Goal: Task Accomplishment & Management: Use online tool/utility

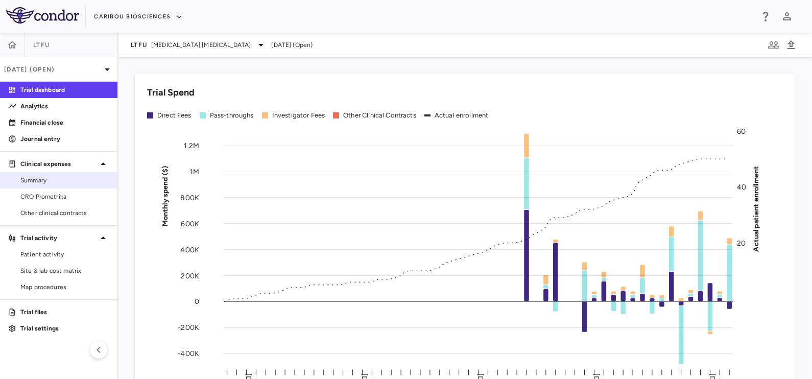
click at [47, 177] on span "Summary" at bounding box center [64, 180] width 89 height 9
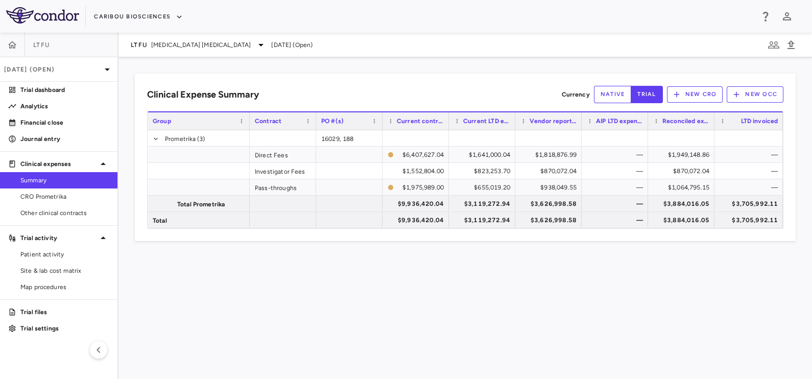
click at [389, 251] on div "Clinical Expense Summary Currency native trial New CRO New OCC Drag here to set…" at bounding box center [465, 218] width 694 height 322
click at [172, 42] on span "[MEDICAL_DATA] [MEDICAL_DATA]" at bounding box center [201, 44] width 100 height 9
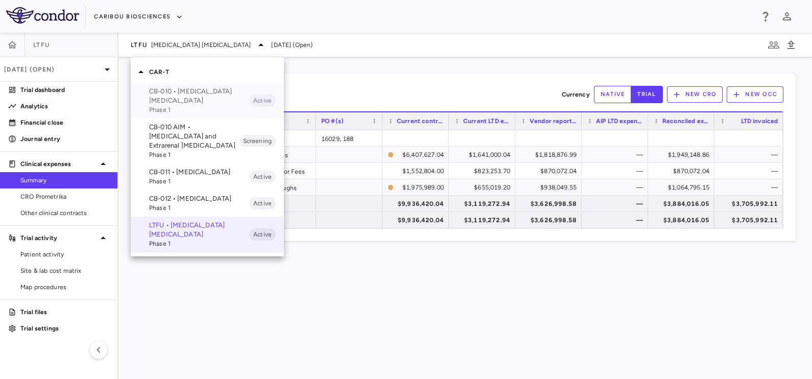
click at [174, 93] on p "CB-010 • [MEDICAL_DATA] [MEDICAL_DATA]" at bounding box center [199, 96] width 100 height 18
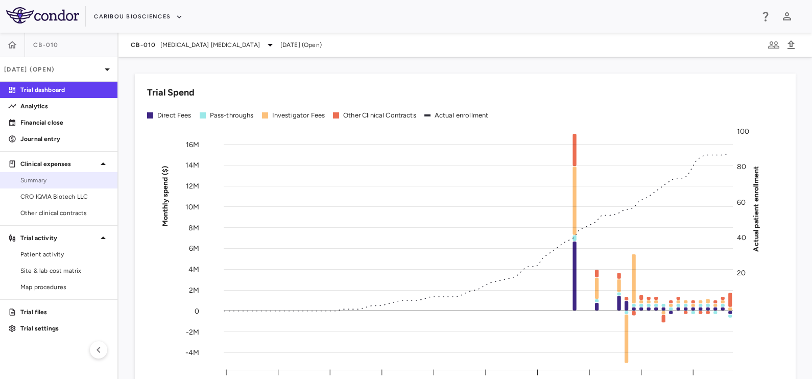
click at [36, 186] on link "Summary" at bounding box center [58, 180] width 117 height 15
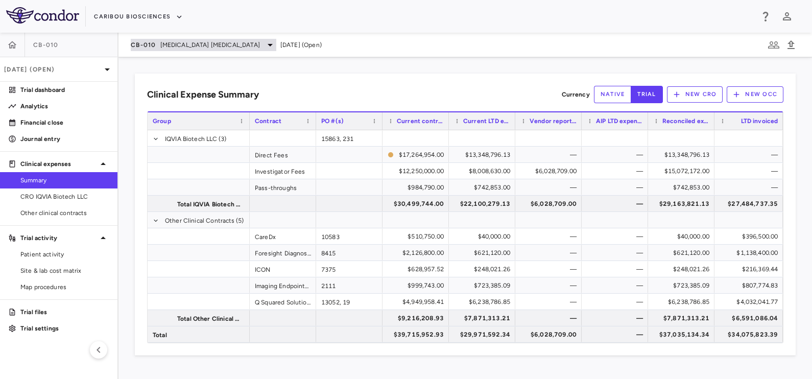
click at [182, 45] on span "[MEDICAL_DATA] [MEDICAL_DATA]" at bounding box center [210, 44] width 100 height 9
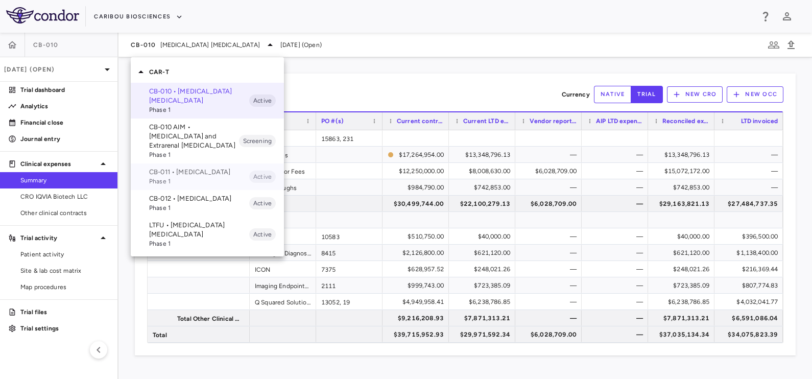
click at [181, 166] on div "CB-011 • Multiple Myeloma Phase 1 Active" at bounding box center [207, 176] width 153 height 27
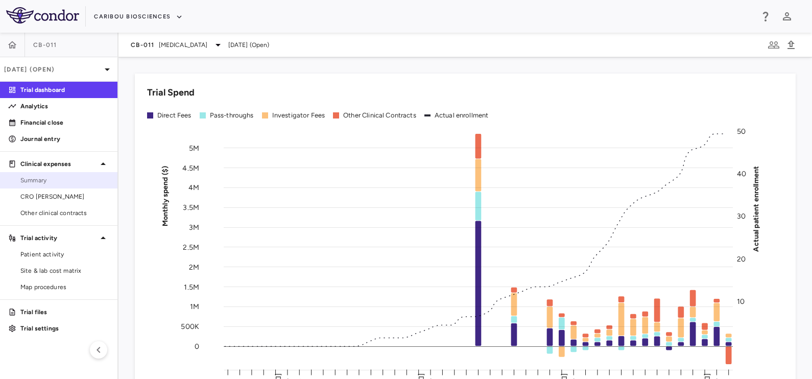
click at [57, 183] on span "Summary" at bounding box center [64, 180] width 89 height 9
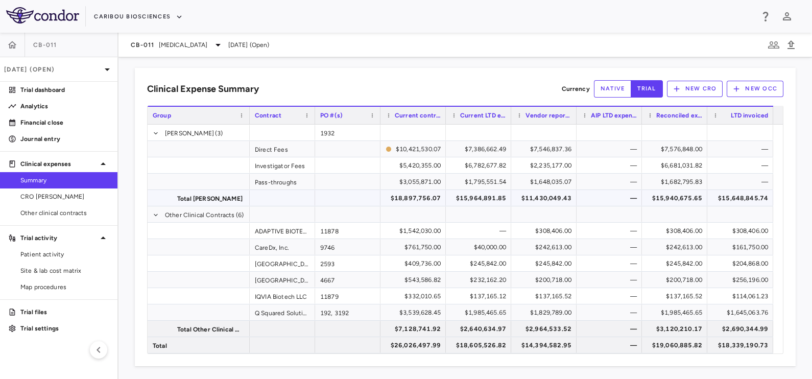
scroll to position [8, 0]
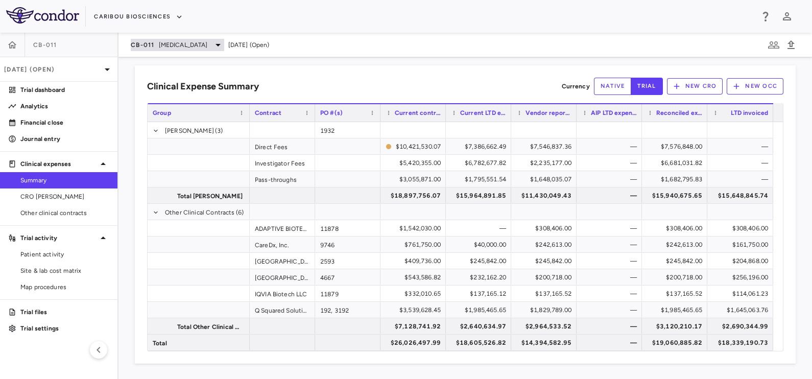
click at [155, 46] on div "CB-011 Multiple Myeloma" at bounding box center [177, 45] width 93 height 12
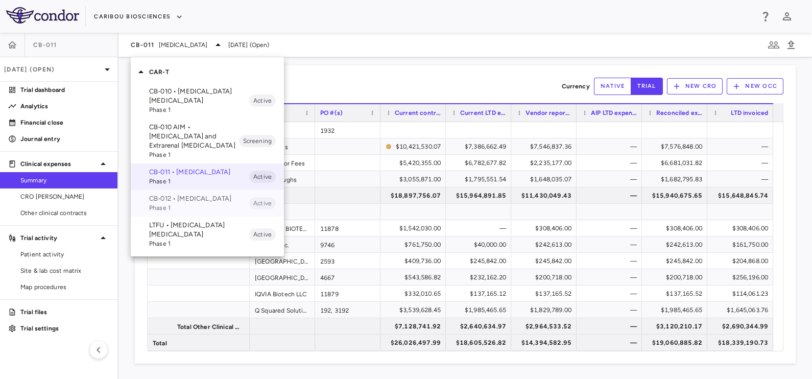
click at [180, 203] on p "CB-012 • [MEDICAL_DATA]" at bounding box center [199, 198] width 100 height 9
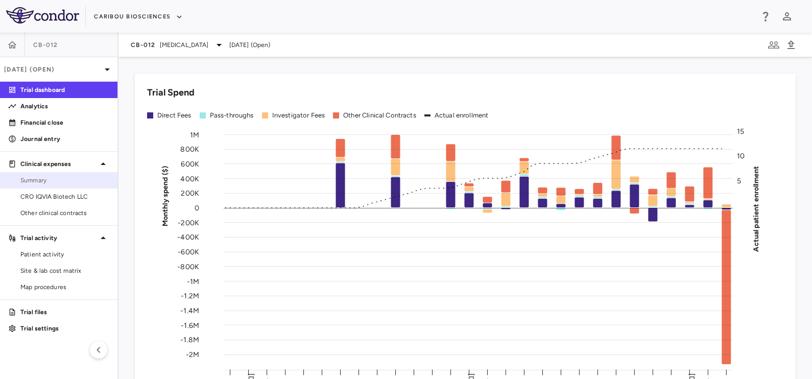
click at [31, 178] on span "Summary" at bounding box center [64, 180] width 89 height 9
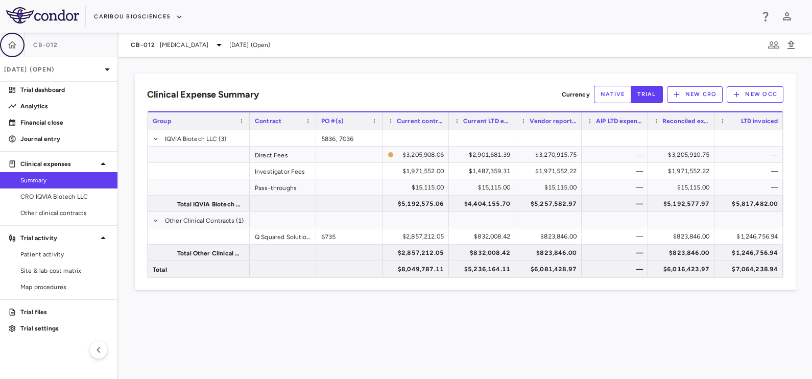
click at [7, 44] on icon "button" at bounding box center [12, 45] width 10 height 10
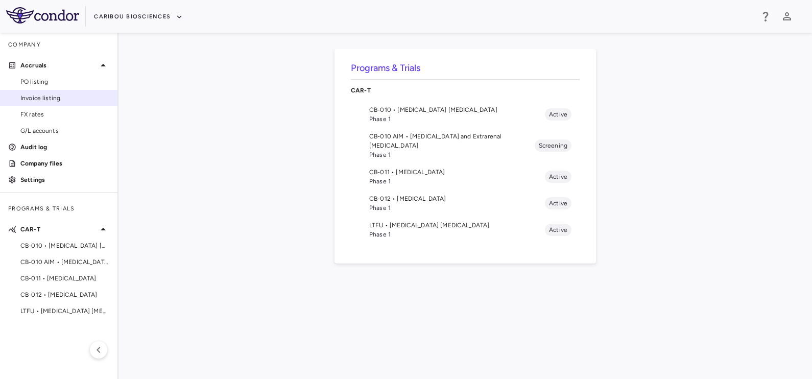
click at [63, 98] on span "Invoice listing" at bounding box center [64, 97] width 89 height 9
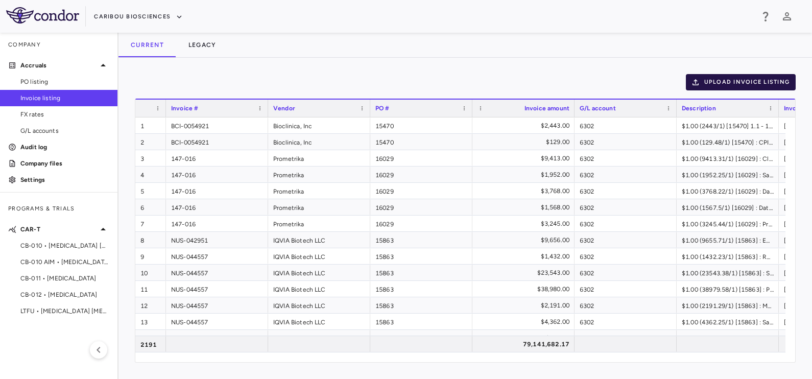
click at [732, 78] on button "Upload invoice listing" at bounding box center [741, 82] width 110 height 16
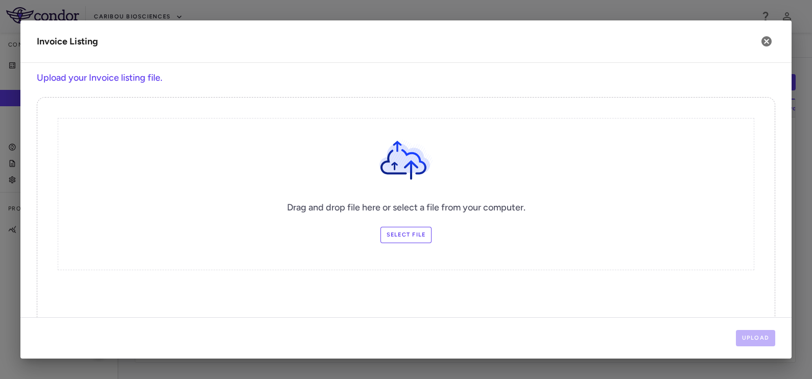
click at [403, 233] on label "Select file" at bounding box center [406, 235] width 52 height 16
click at [0, 0] on input "Select file" at bounding box center [0, 0] width 0 height 0
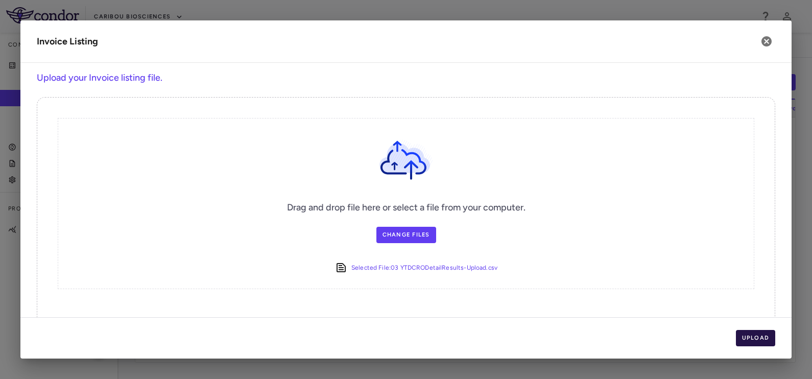
click at [767, 339] on button "Upload" at bounding box center [756, 338] width 40 height 16
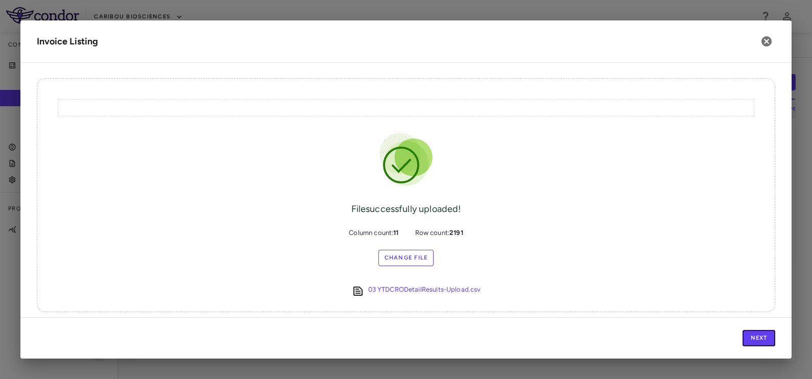
scroll to position [26, 0]
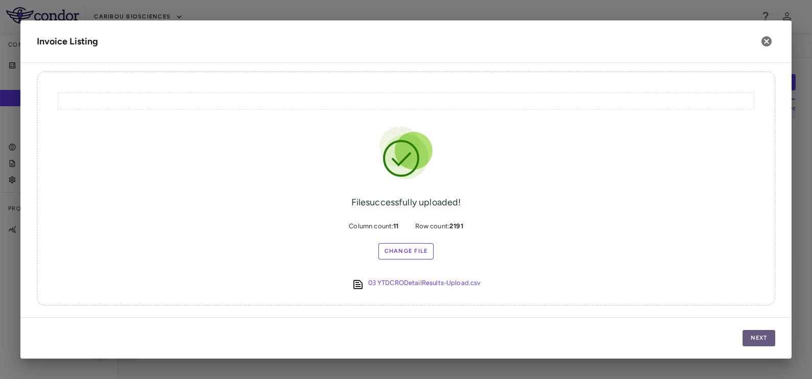
click at [755, 338] on button "Next" at bounding box center [759, 338] width 33 height 16
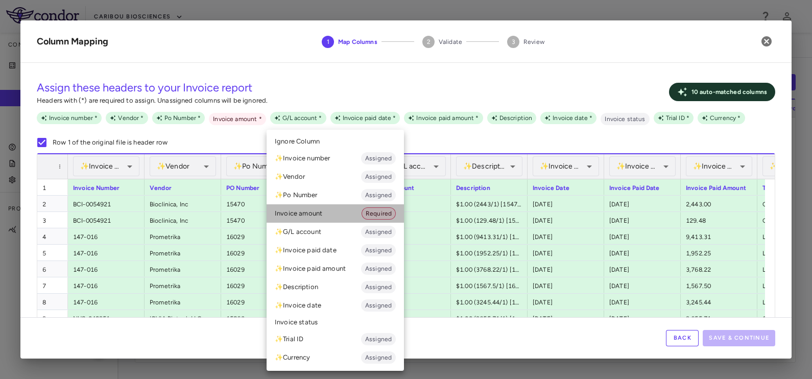
click at [296, 208] on li "Invoice amount Required" at bounding box center [335, 213] width 137 height 18
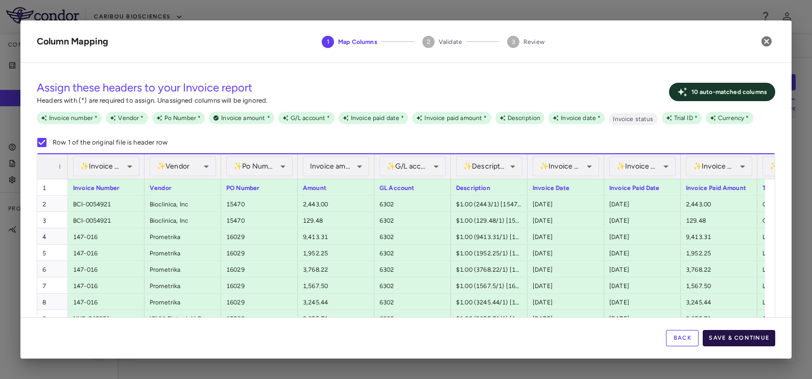
click at [733, 340] on button "Save & Continue" at bounding box center [739, 338] width 73 height 16
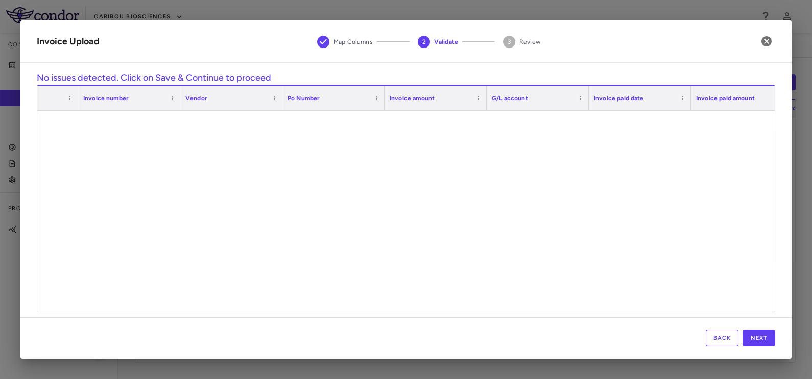
scroll to position [510, 0]
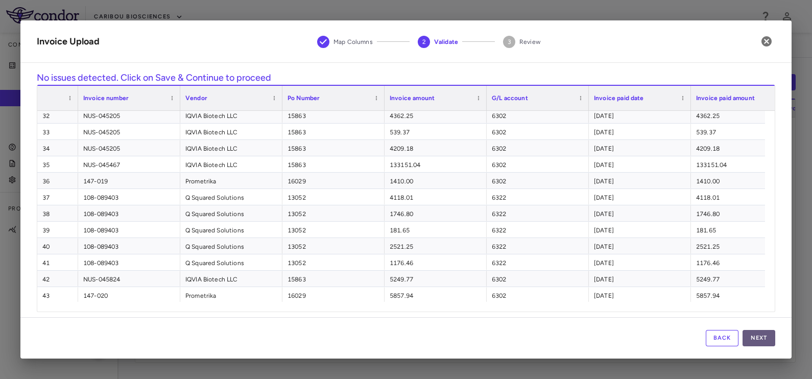
click at [751, 335] on button "Next" at bounding box center [759, 338] width 33 height 16
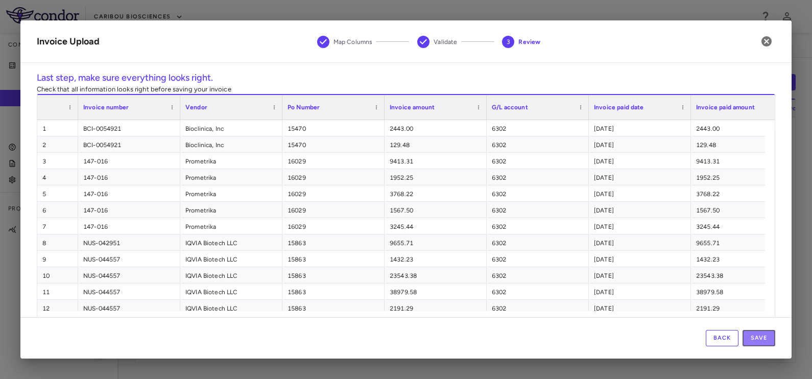
click at [751, 335] on button "Save" at bounding box center [759, 338] width 33 height 16
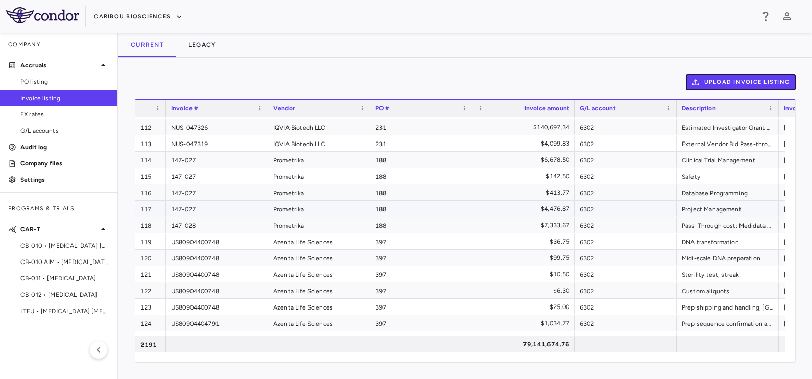
scroll to position [1851, 0]
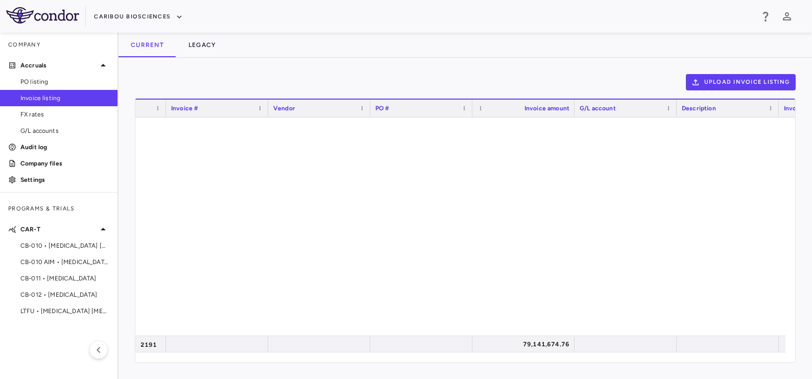
scroll to position [35571, 0]
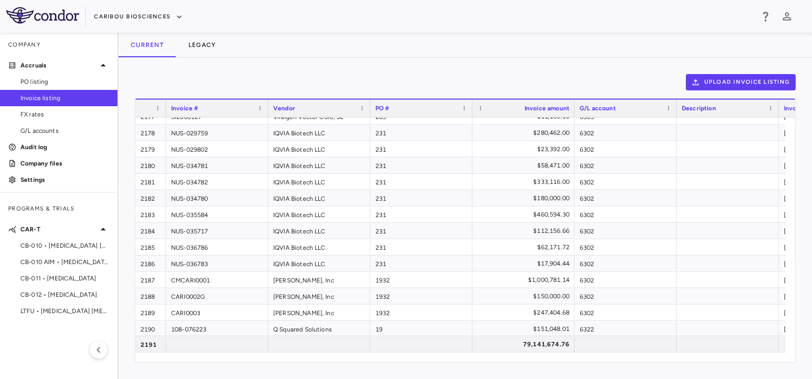
drag, startPoint x: 43, startPoint y: 245, endPoint x: 132, endPoint y: 262, distance: 90.4
click at [43, 245] on span "CB-010 • [MEDICAL_DATA] [MEDICAL_DATA]" at bounding box center [64, 245] width 89 height 9
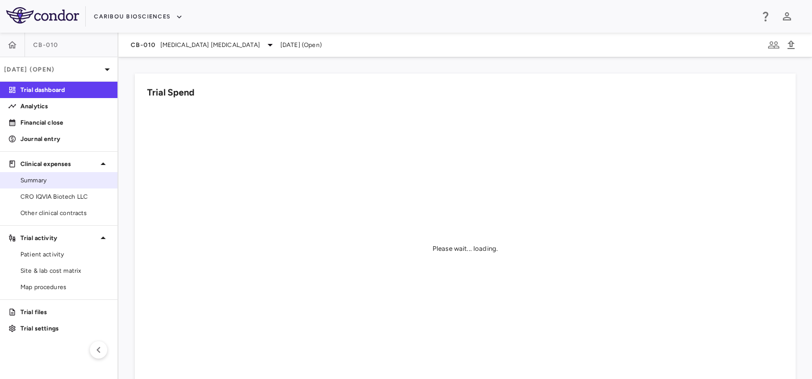
click at [46, 181] on span "Summary" at bounding box center [64, 180] width 89 height 9
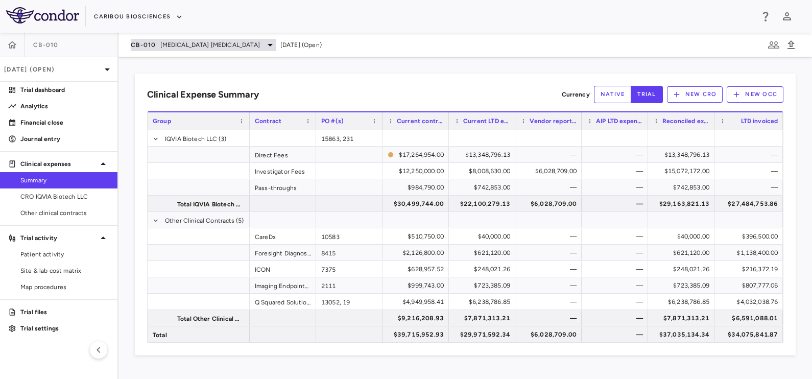
click at [157, 43] on div "CB-010 [MEDICAL_DATA] [MEDICAL_DATA]" at bounding box center [204, 45] width 146 height 12
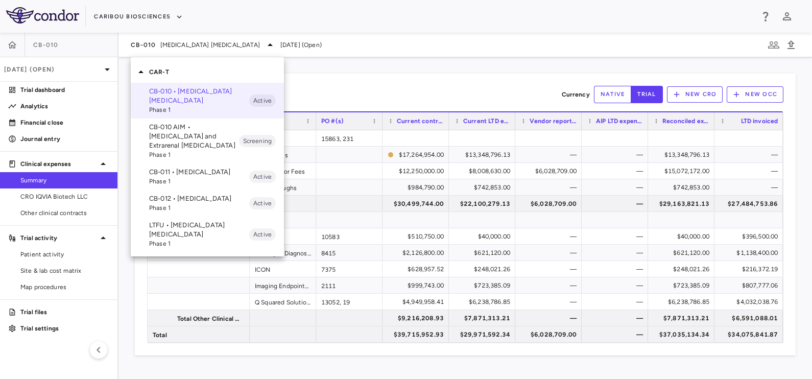
click at [160, 238] on p "LTFU • [MEDICAL_DATA] [MEDICAL_DATA]" at bounding box center [199, 230] width 100 height 18
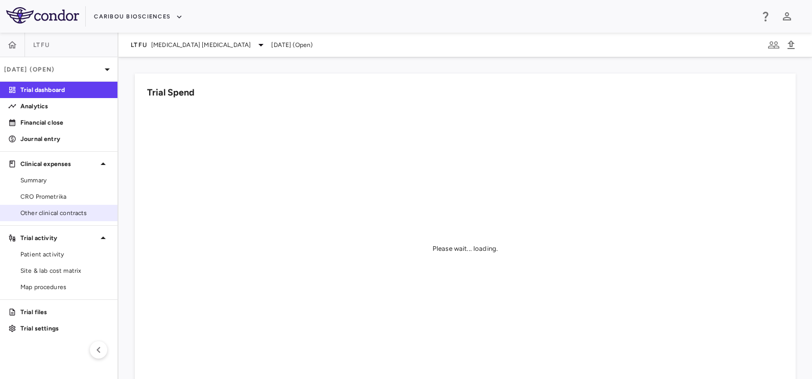
click at [44, 206] on link "Other clinical contracts" at bounding box center [58, 212] width 117 height 15
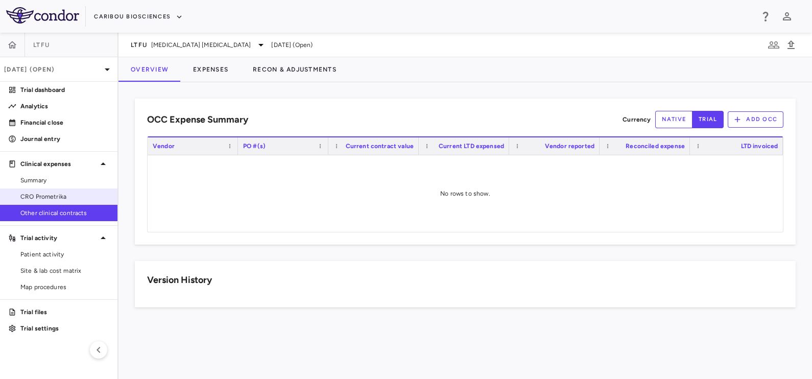
click at [46, 190] on link "CRO Prometrika" at bounding box center [58, 196] width 117 height 15
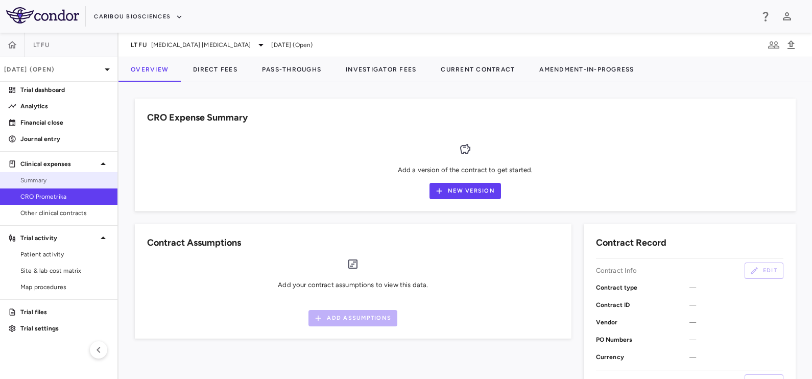
click at [46, 181] on span "Summary" at bounding box center [64, 180] width 89 height 9
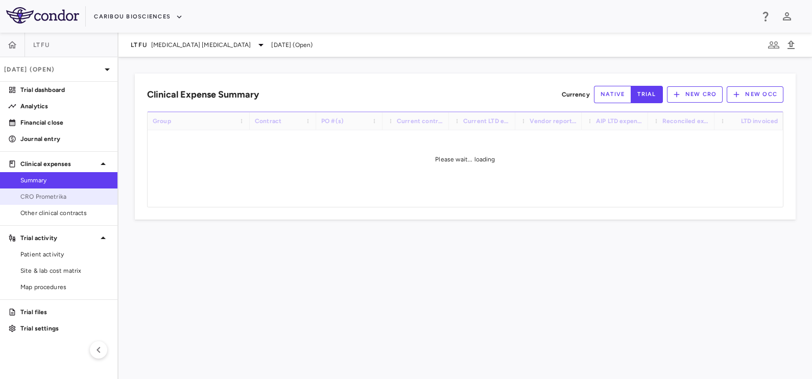
click at [48, 194] on span "CRO Prometrika" at bounding box center [64, 196] width 89 height 9
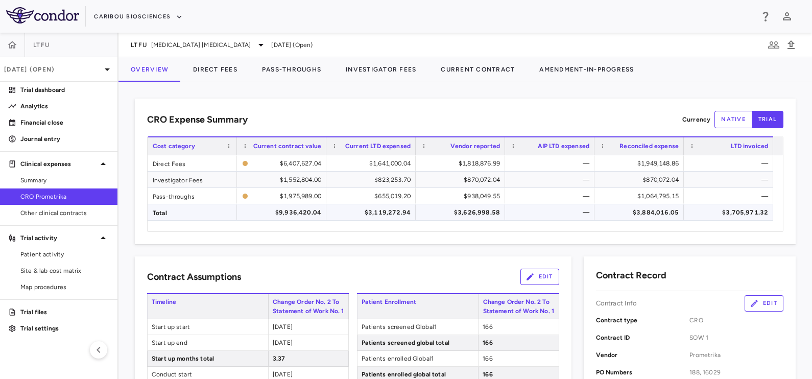
click at [749, 212] on div "$3,705,971.32" at bounding box center [730, 212] width 75 height 16
drag, startPoint x: 207, startPoint y: 82, endPoint x: 210, endPoint y: 77, distance: 6.2
click at [207, 82] on div "CRO Expense Summary Currency native trial Drag here to set row groups Drag here…" at bounding box center [465, 230] width 694 height 297
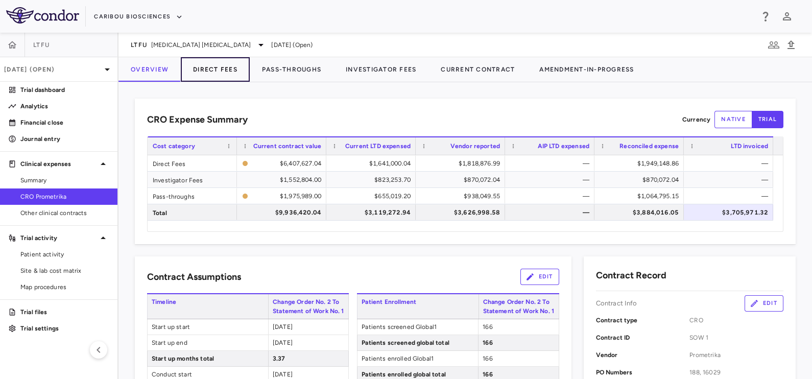
click at [213, 75] on button "Direct Fees" at bounding box center [215, 69] width 69 height 25
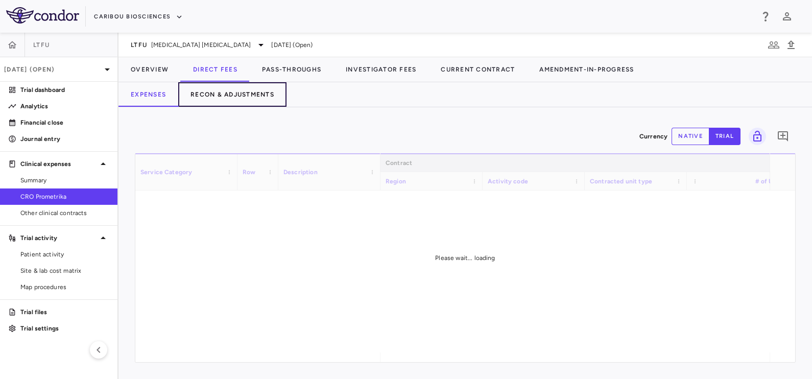
click at [252, 98] on button "Recon & Adjustments" at bounding box center [232, 94] width 108 height 25
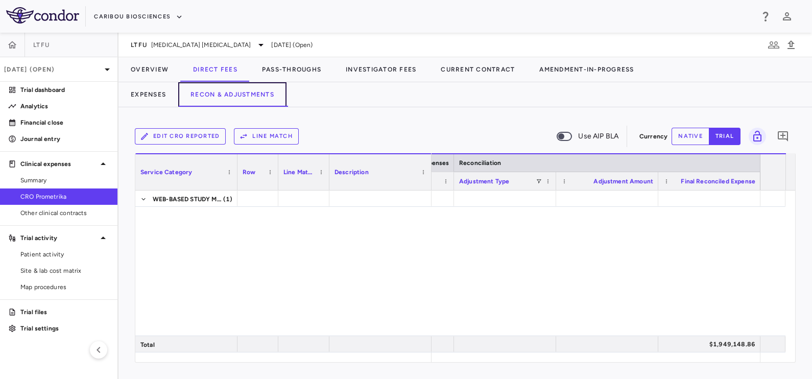
scroll to position [393, 0]
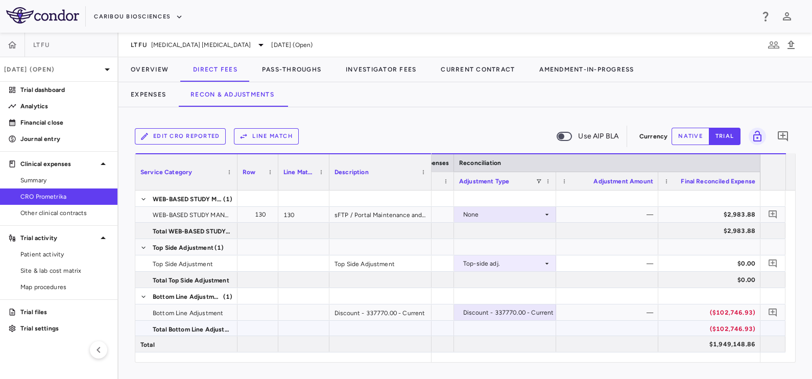
click at [701, 327] on div "($102,746.93)" at bounding box center [711, 329] width 88 height 16
click at [708, 308] on div "($102,746.93)" at bounding box center [711, 312] width 88 height 16
drag, startPoint x: 685, startPoint y: 134, endPoint x: 686, endPoint y: 139, distance: 5.2
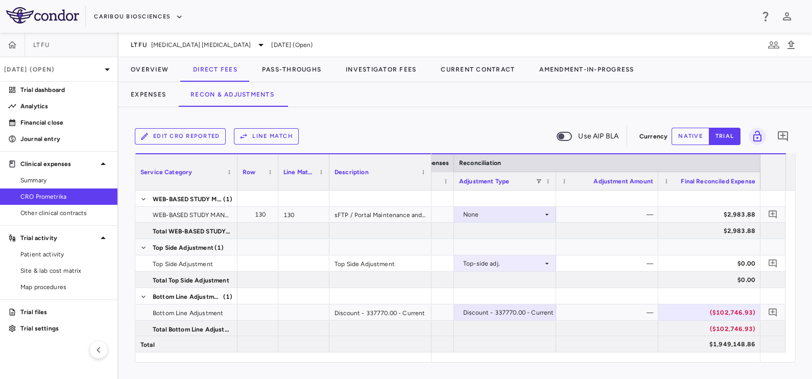
click at [685, 133] on button "native" at bounding box center [691, 136] width 38 height 17
click at [706, 312] on div "($102,746.93)" at bounding box center [711, 312] width 88 height 16
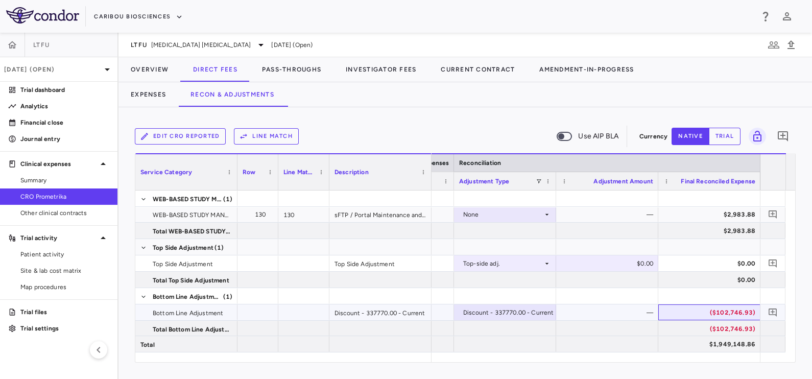
click at [706, 312] on div "($102,746.93)" at bounding box center [711, 312] width 88 height 16
click at [721, 140] on button "trial" at bounding box center [725, 136] width 32 height 17
click at [705, 315] on div "($102,746.93)" at bounding box center [711, 312] width 88 height 16
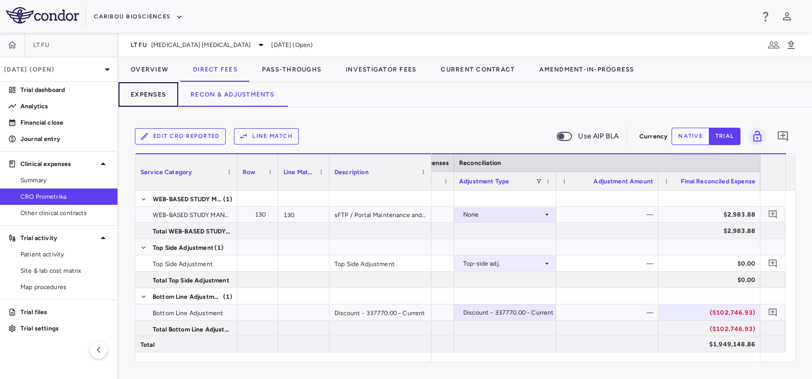
click at [162, 96] on button "Expenses" at bounding box center [148, 94] width 60 height 25
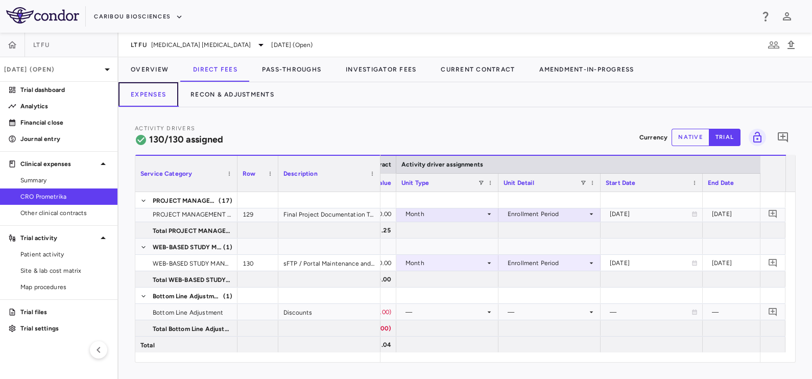
scroll to position [0, 526]
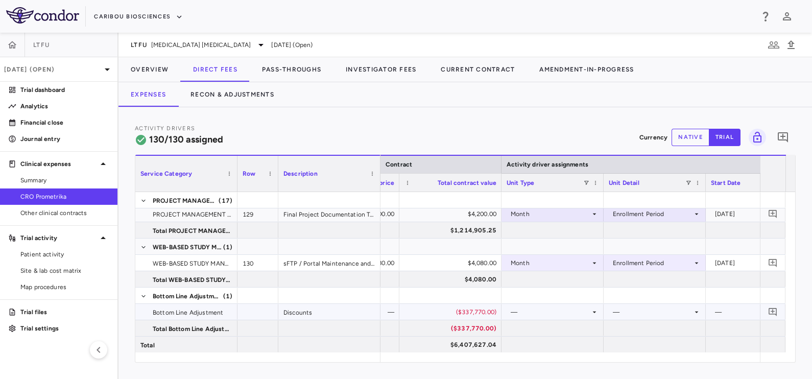
click at [444, 314] on div "($337,770.00)" at bounding box center [453, 312] width 88 height 16
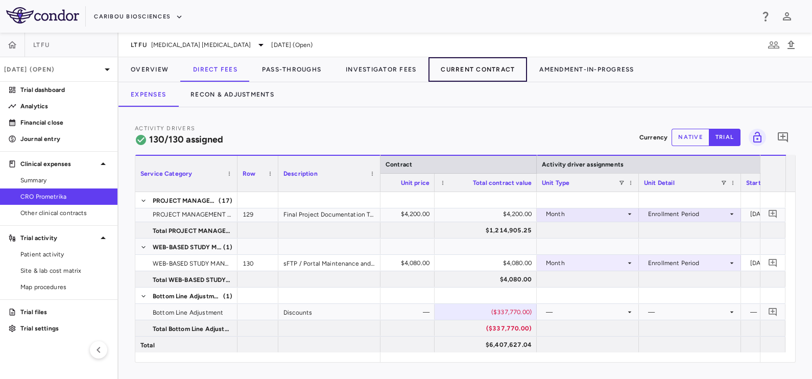
click at [473, 66] on button "Current Contract" at bounding box center [477, 69] width 99 height 25
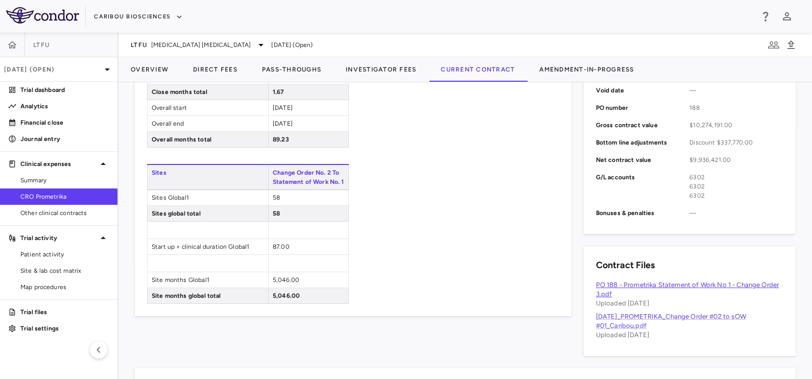
click at [637, 281] on link "PO 188 - Prometrika Statement of Work No 1 - Change Order 3.pdf" at bounding box center [687, 289] width 183 height 17
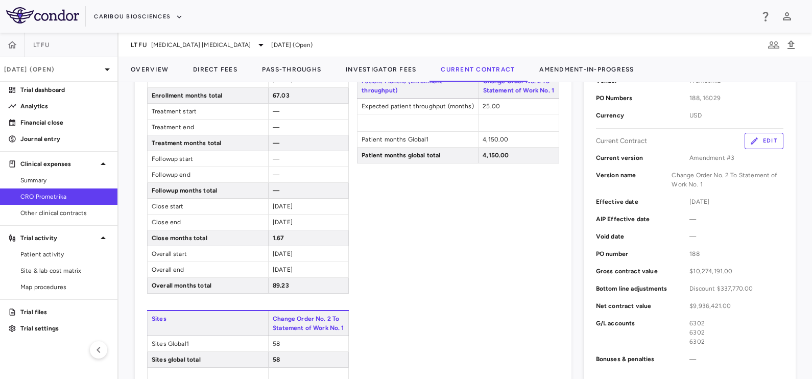
scroll to position [217, 0]
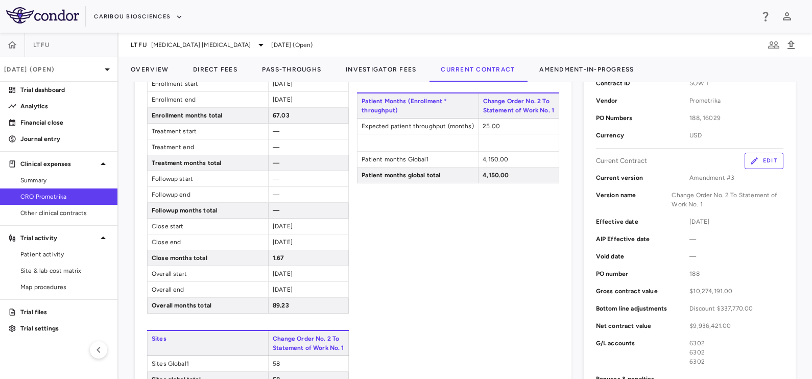
click at [750, 158] on icon "button" at bounding box center [754, 160] width 9 height 9
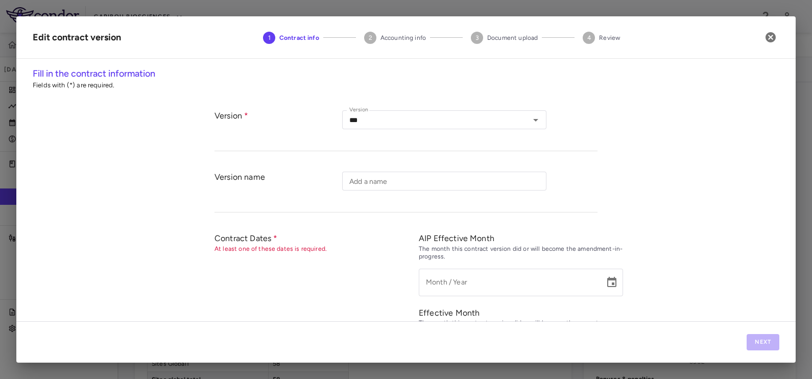
type input "**********"
type input "*********"
type input "**********"
type input "***"
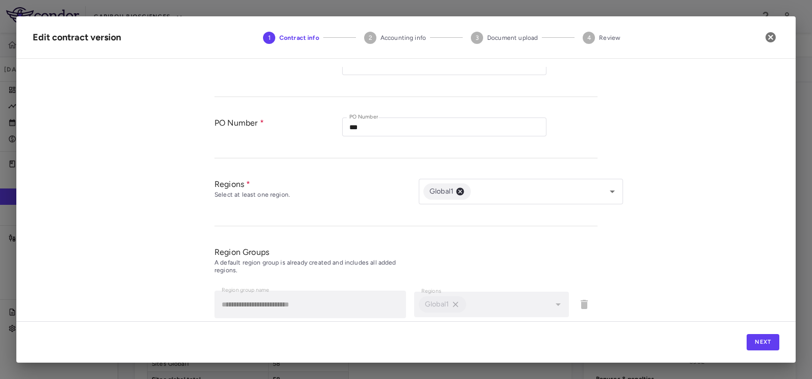
scroll to position [442, 0]
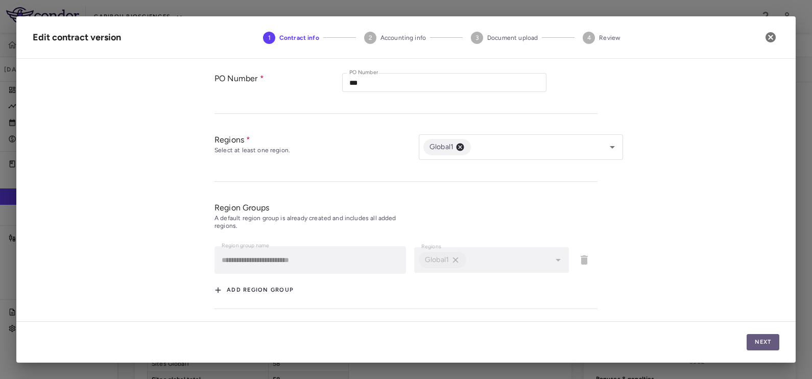
click at [757, 342] on button "Next" at bounding box center [763, 342] width 33 height 16
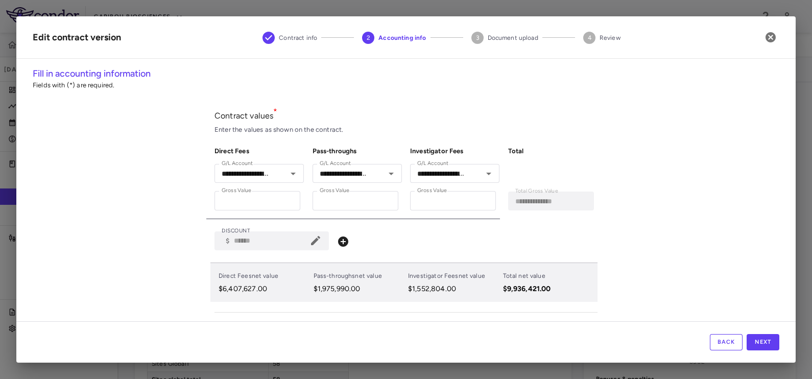
scroll to position [63, 0]
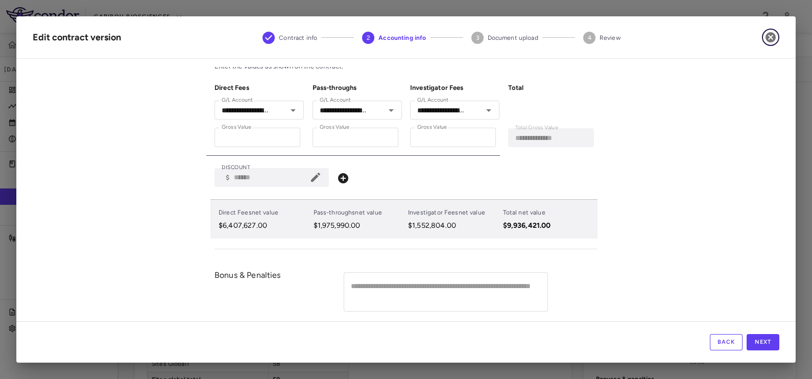
click at [773, 36] on icon "button" at bounding box center [771, 37] width 12 height 12
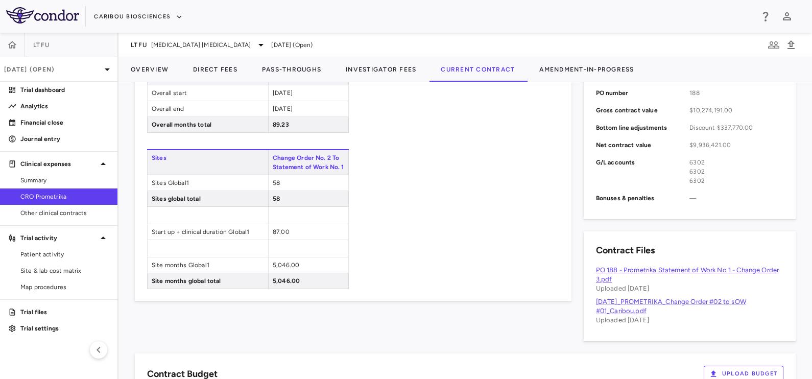
scroll to position [472, 0]
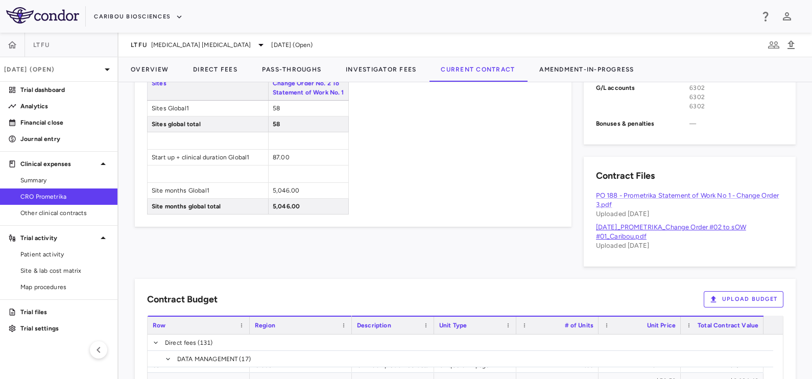
click at [638, 227] on link "[DATE]_PROMETRIKA_Change Order #02 to sOW #01_Caribou.pdf" at bounding box center [671, 231] width 150 height 17
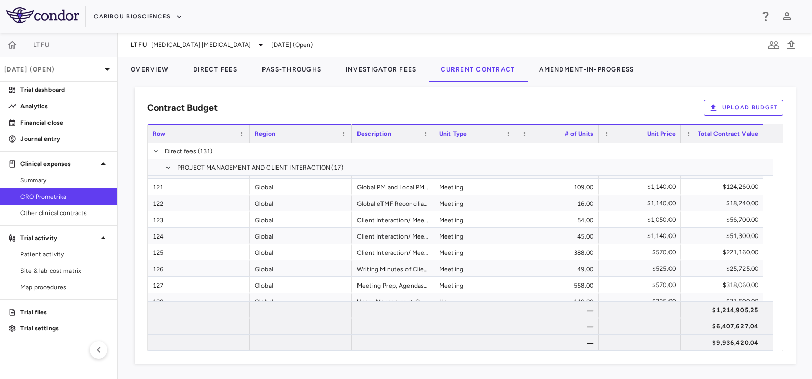
scroll to position [2123, 0]
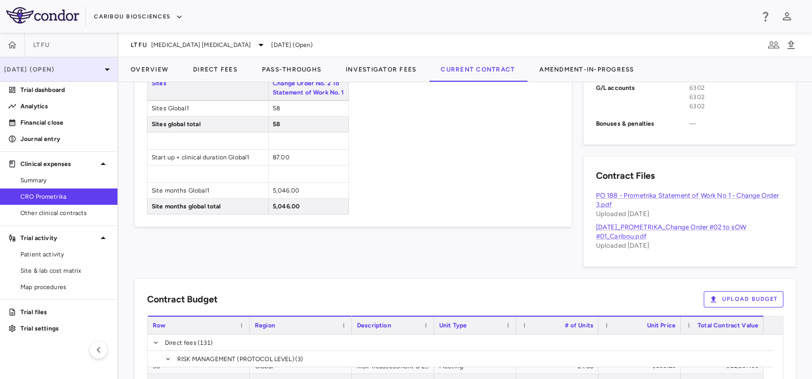
click at [58, 67] on p "[DATE] (Open)" at bounding box center [52, 69] width 97 height 9
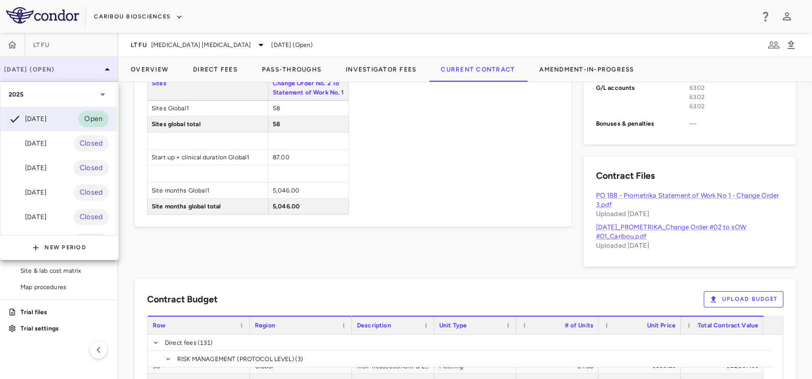
click at [58, 67] on div at bounding box center [406, 189] width 812 height 379
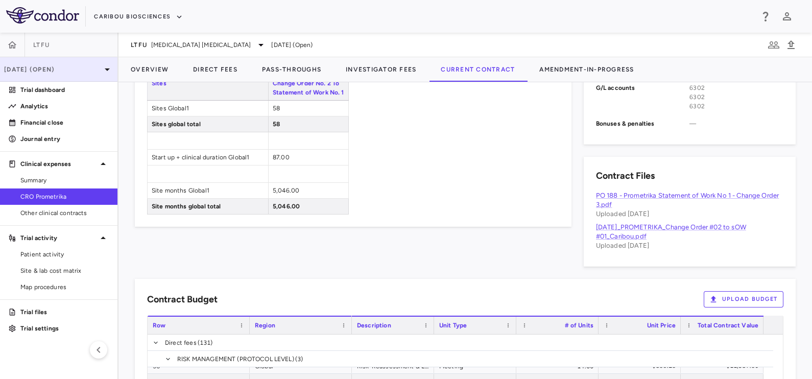
click at [97, 66] on p "[DATE] (Open)" at bounding box center [52, 69] width 97 height 9
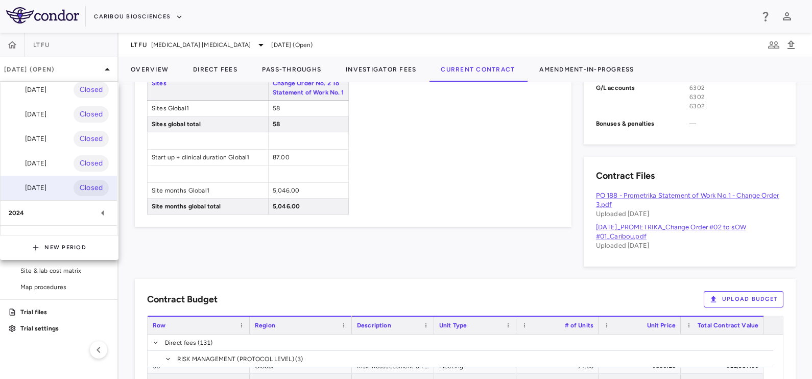
click at [45, 179] on div "[DATE] Closed" at bounding box center [59, 188] width 116 height 25
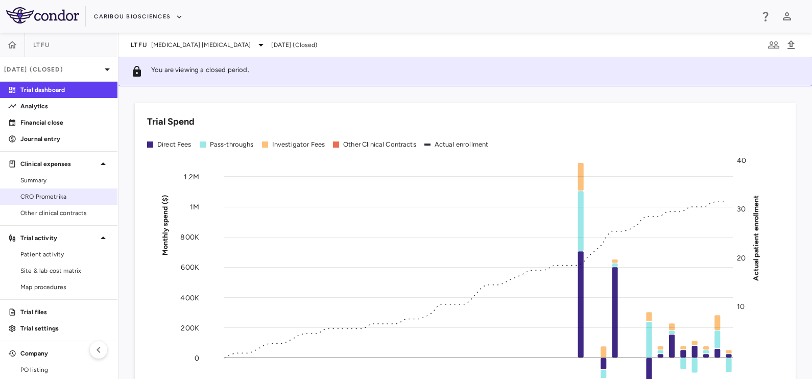
click at [45, 198] on span "CRO Prometrika" at bounding box center [64, 196] width 89 height 9
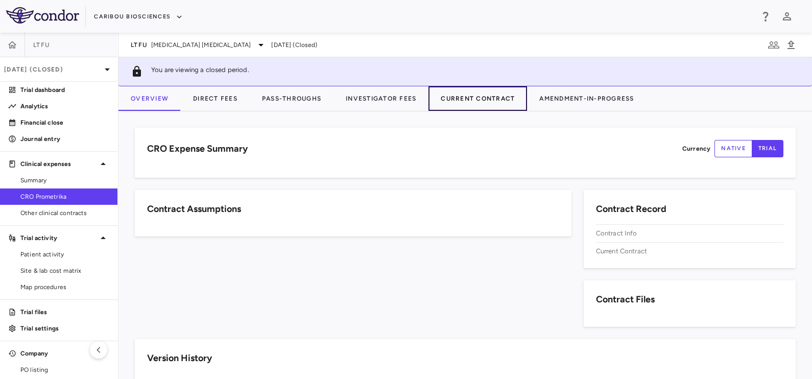
drag, startPoint x: 443, startPoint y: 105, endPoint x: 483, endPoint y: 97, distance: 40.2
click at [443, 105] on button "Current Contract" at bounding box center [477, 98] width 99 height 25
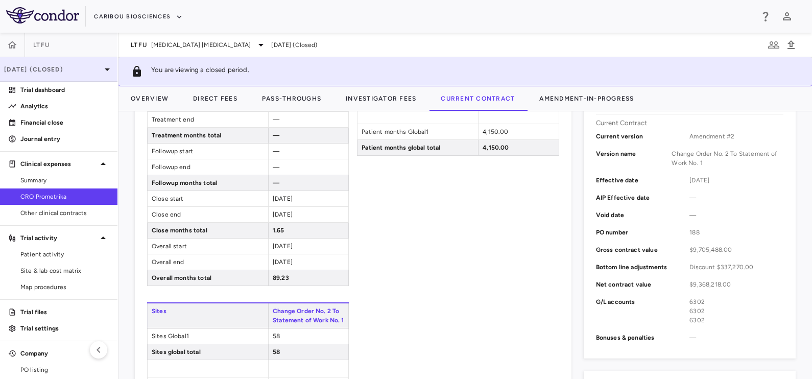
click at [39, 69] on p "[DATE] (Closed)" at bounding box center [52, 69] width 97 height 9
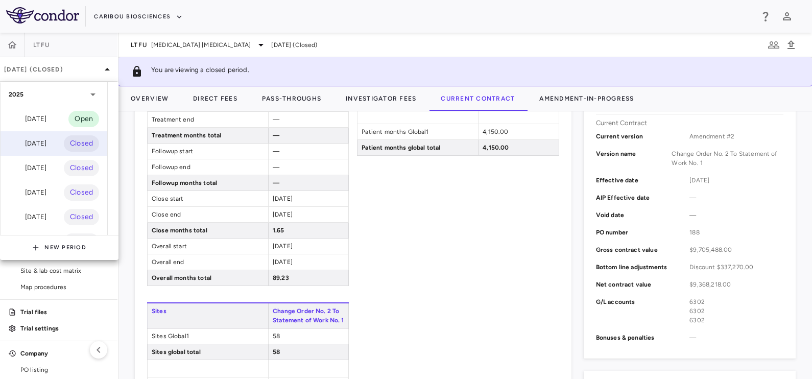
click at [45, 148] on div "[DATE]" at bounding box center [28, 143] width 38 height 12
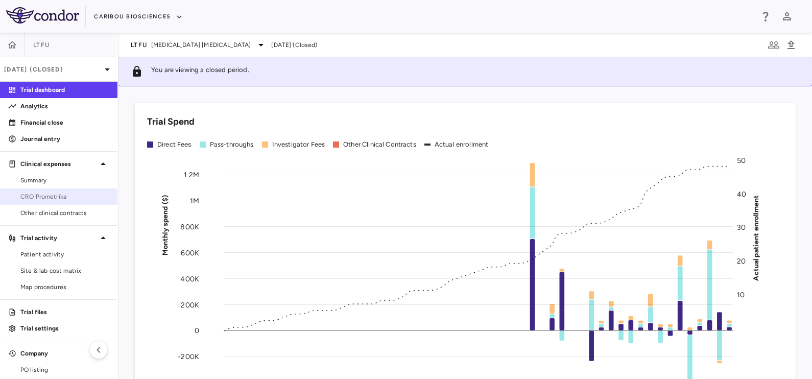
click at [58, 192] on span "CRO Prometrika" at bounding box center [64, 196] width 89 height 9
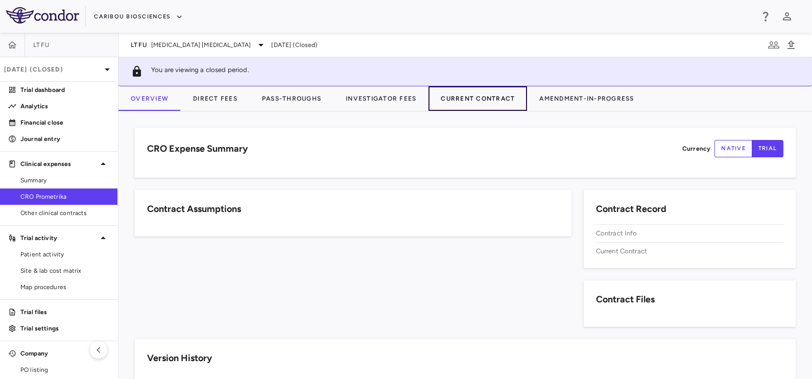
click at [484, 95] on button "Current Contract" at bounding box center [477, 98] width 99 height 25
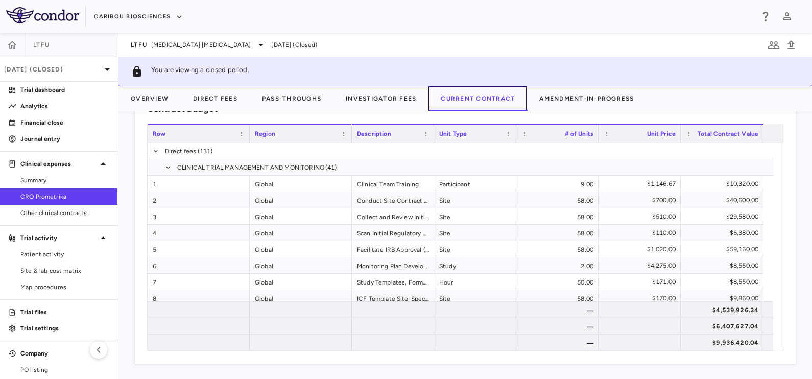
scroll to position [211, 0]
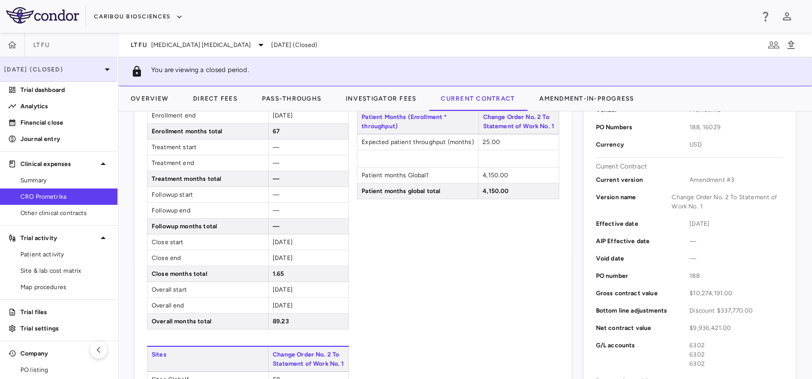
click at [59, 64] on div "[DATE] (Closed)" at bounding box center [58, 69] width 117 height 25
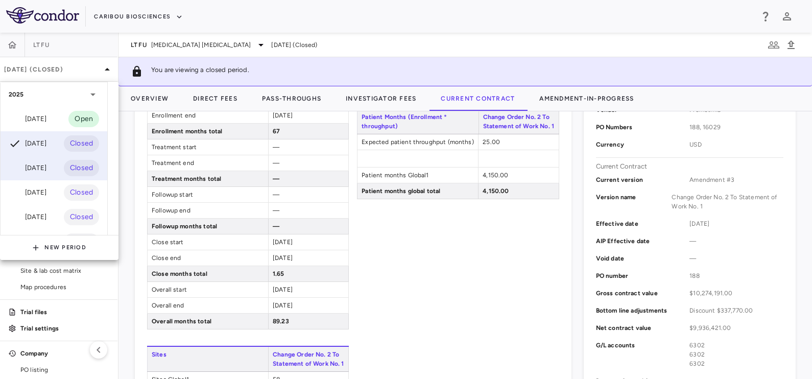
click at [38, 169] on div "[DATE]" at bounding box center [28, 168] width 38 height 12
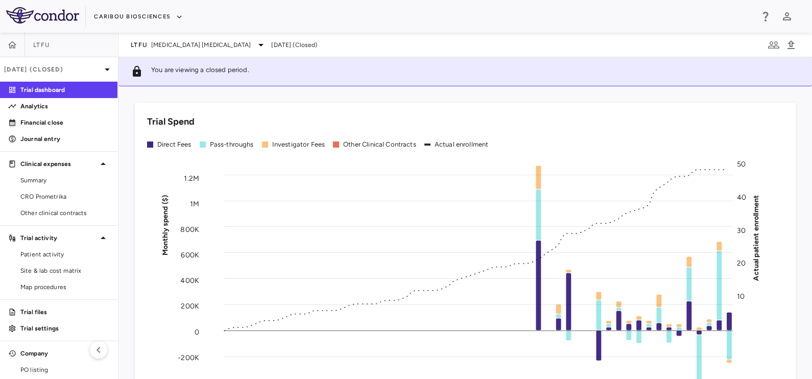
click at [52, 197] on span "CRO Prometrika" at bounding box center [64, 196] width 89 height 9
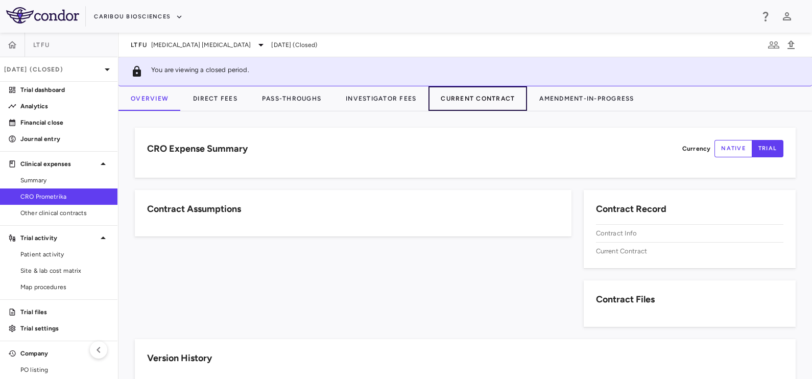
click at [478, 93] on button "Current Contract" at bounding box center [477, 98] width 99 height 25
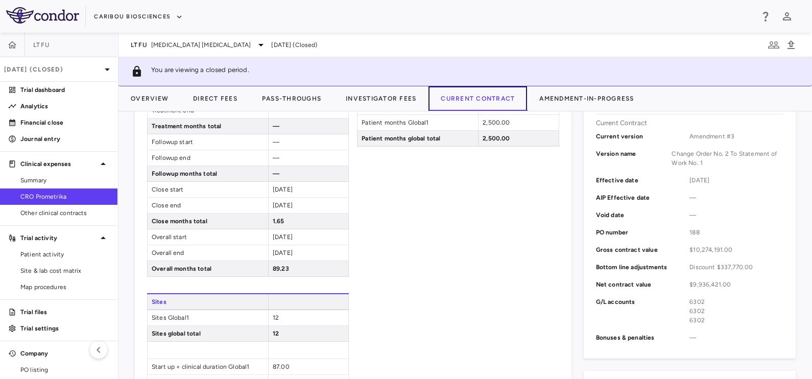
scroll to position [265, 0]
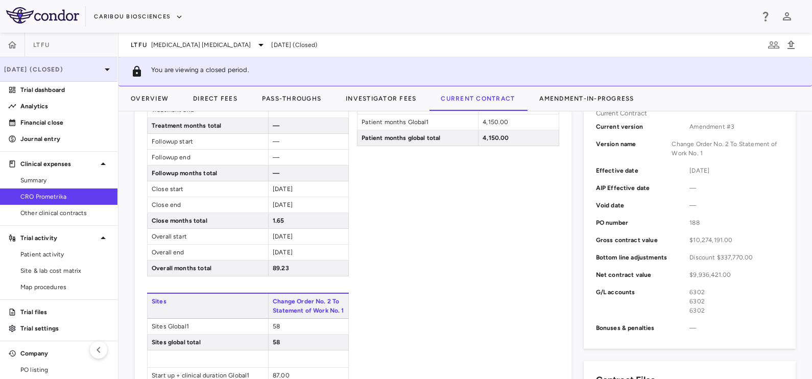
click at [39, 66] on p "[DATE] (Closed)" at bounding box center [52, 69] width 97 height 9
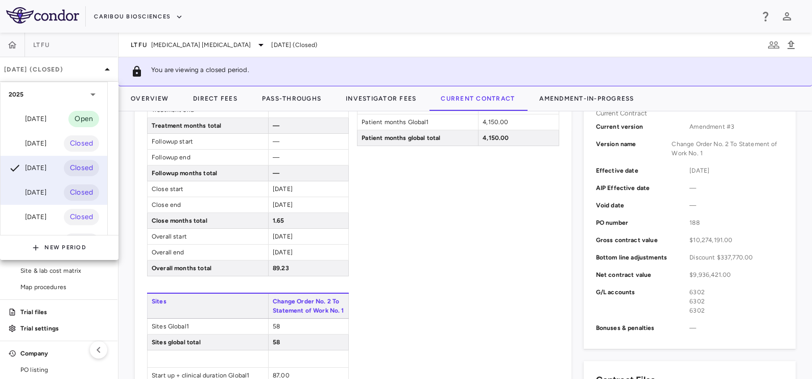
click at [42, 190] on div "[DATE]" at bounding box center [28, 192] width 38 height 12
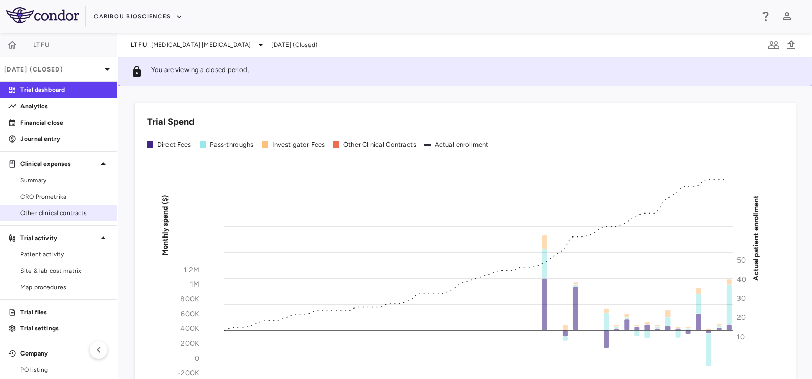
click at [59, 205] on div "Other clinical contracts" at bounding box center [58, 213] width 117 height 16
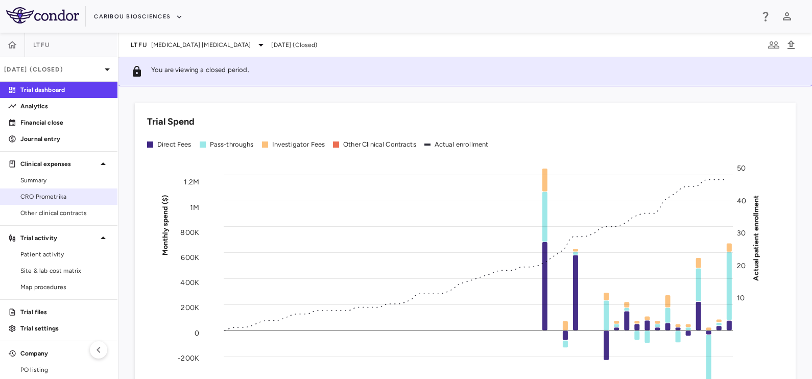
click at [63, 189] on link "CRO Prometrika" at bounding box center [58, 196] width 117 height 15
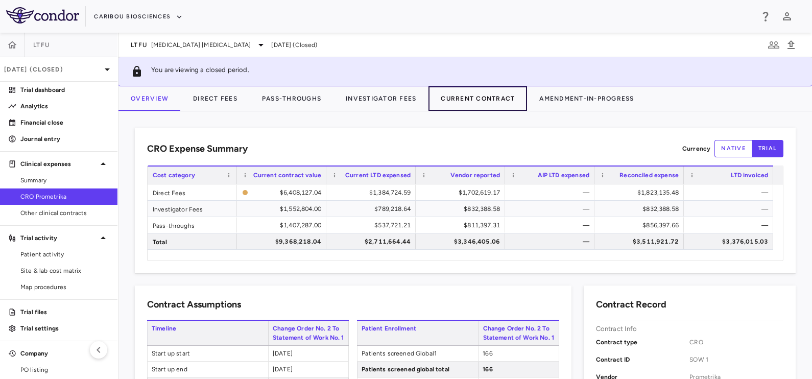
click at [467, 97] on button "Current Contract" at bounding box center [477, 98] width 99 height 25
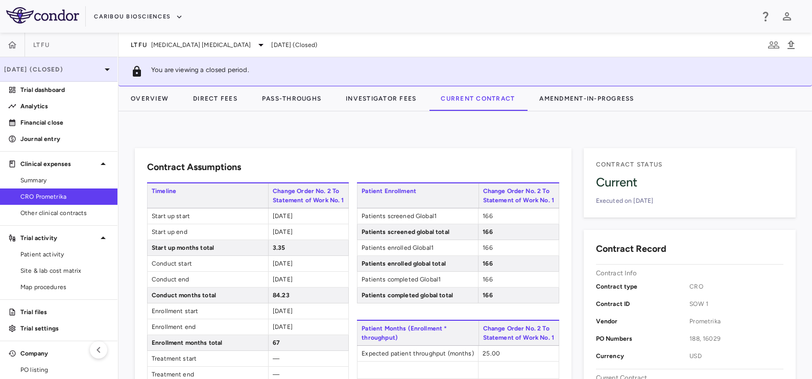
click at [35, 69] on p "[DATE] (Closed)" at bounding box center [52, 69] width 97 height 9
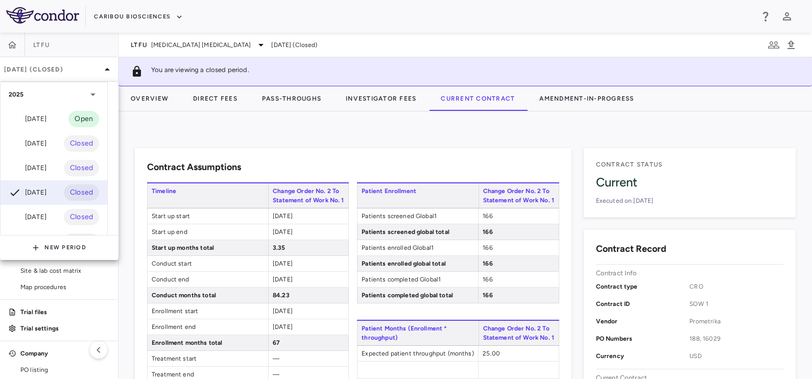
drag, startPoint x: 43, startPoint y: 119, endPoint x: 166, endPoint y: 120, distance: 123.6
click at [43, 119] on div "[DATE]" at bounding box center [28, 119] width 38 height 12
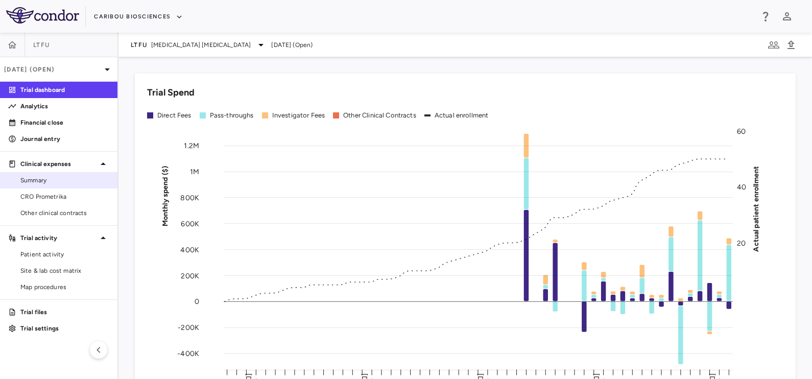
click at [55, 177] on span "Summary" at bounding box center [64, 180] width 89 height 9
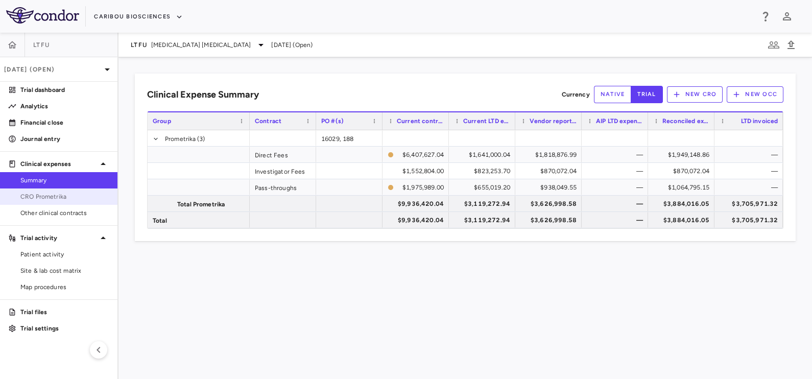
click at [51, 198] on span "CRO Prometrika" at bounding box center [64, 196] width 89 height 9
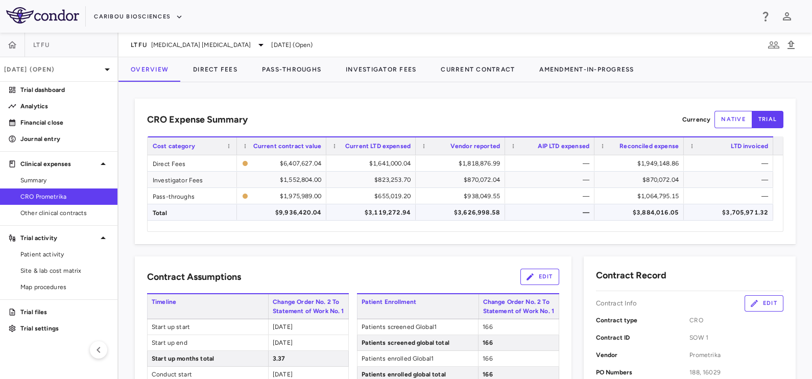
click at [718, 210] on div "$3,705,971.32" at bounding box center [730, 212] width 75 height 16
